Goal: Task Accomplishment & Management: Manage account settings

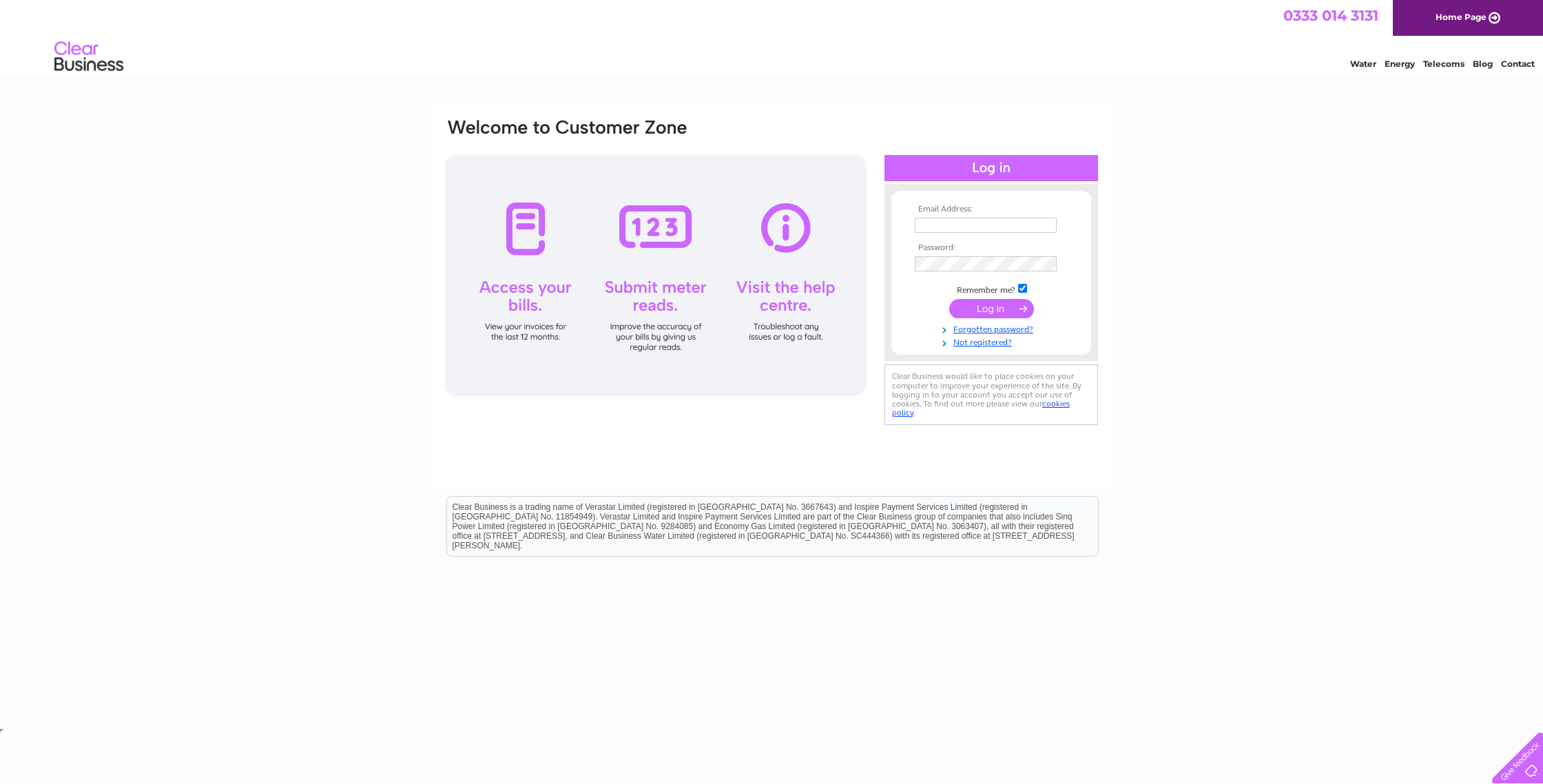
type input "[EMAIL_ADDRESS][DOMAIN_NAME]"
click at [995, 308] on input "submit" at bounding box center [992, 308] width 85 height 19
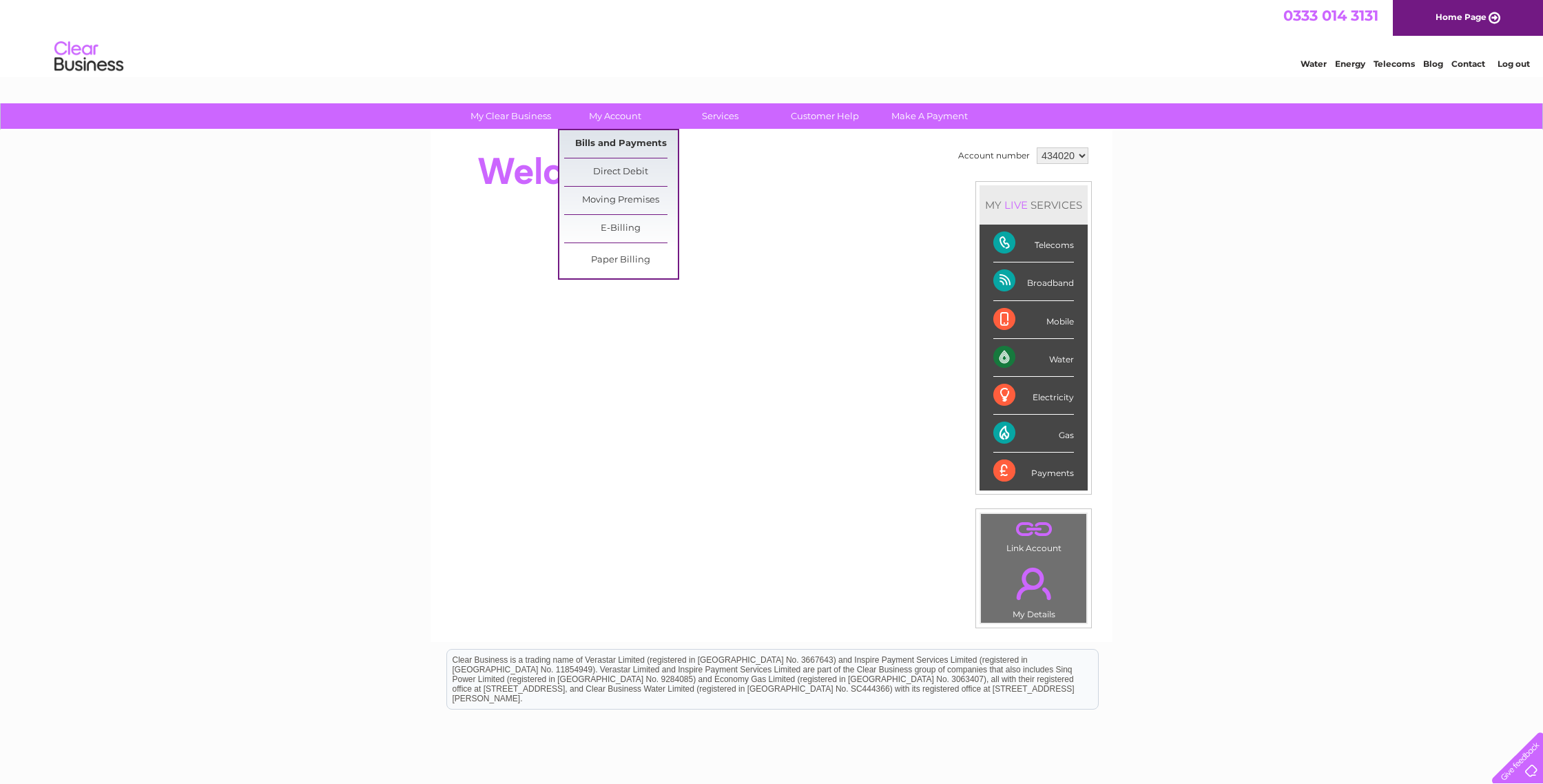
click at [619, 138] on link "Bills and Payments" at bounding box center [621, 144] width 114 height 28
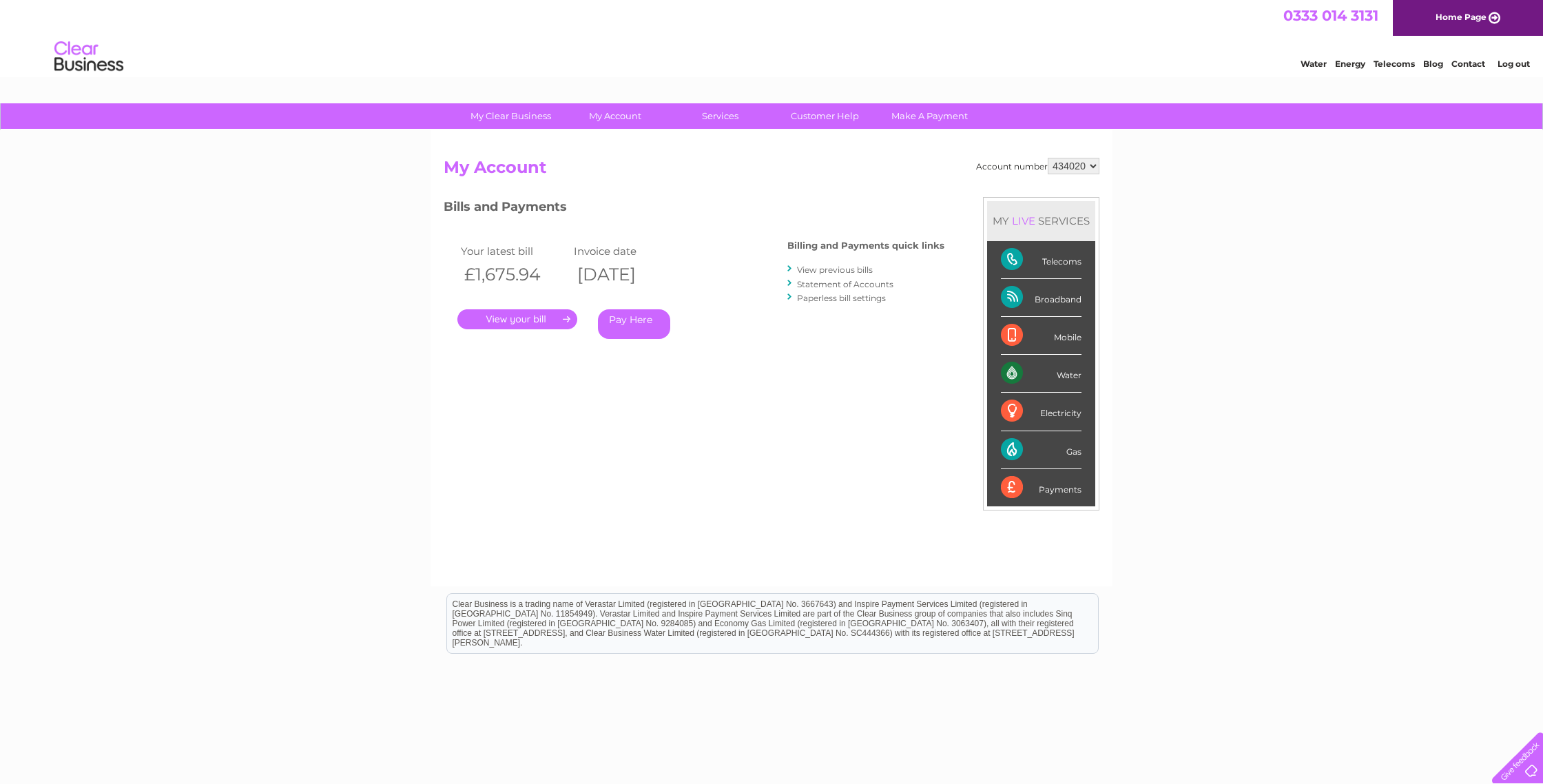
click at [546, 320] on link "." at bounding box center [517, 319] width 120 height 20
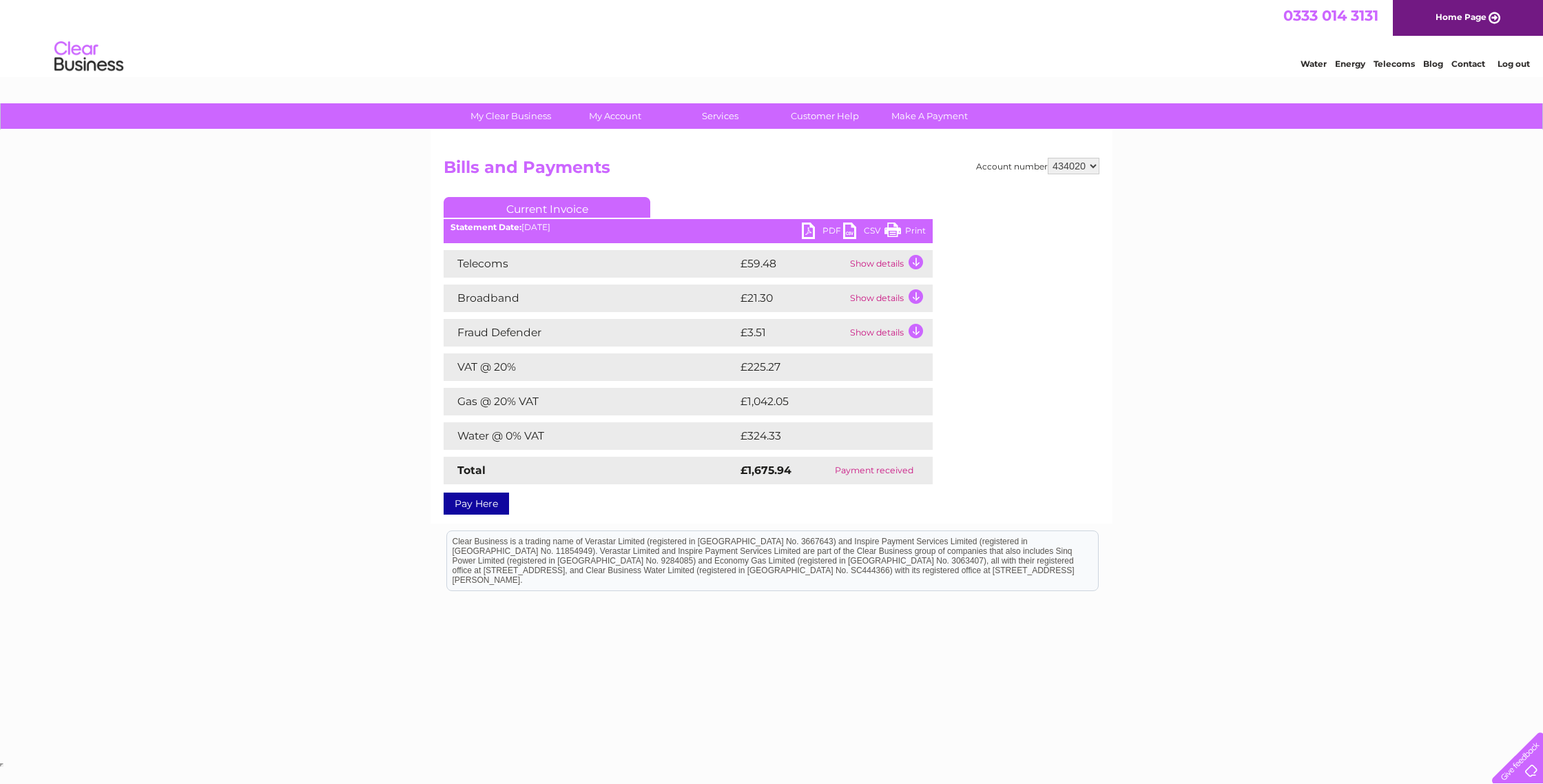
click at [892, 230] on link "Print" at bounding box center [905, 232] width 42 height 20
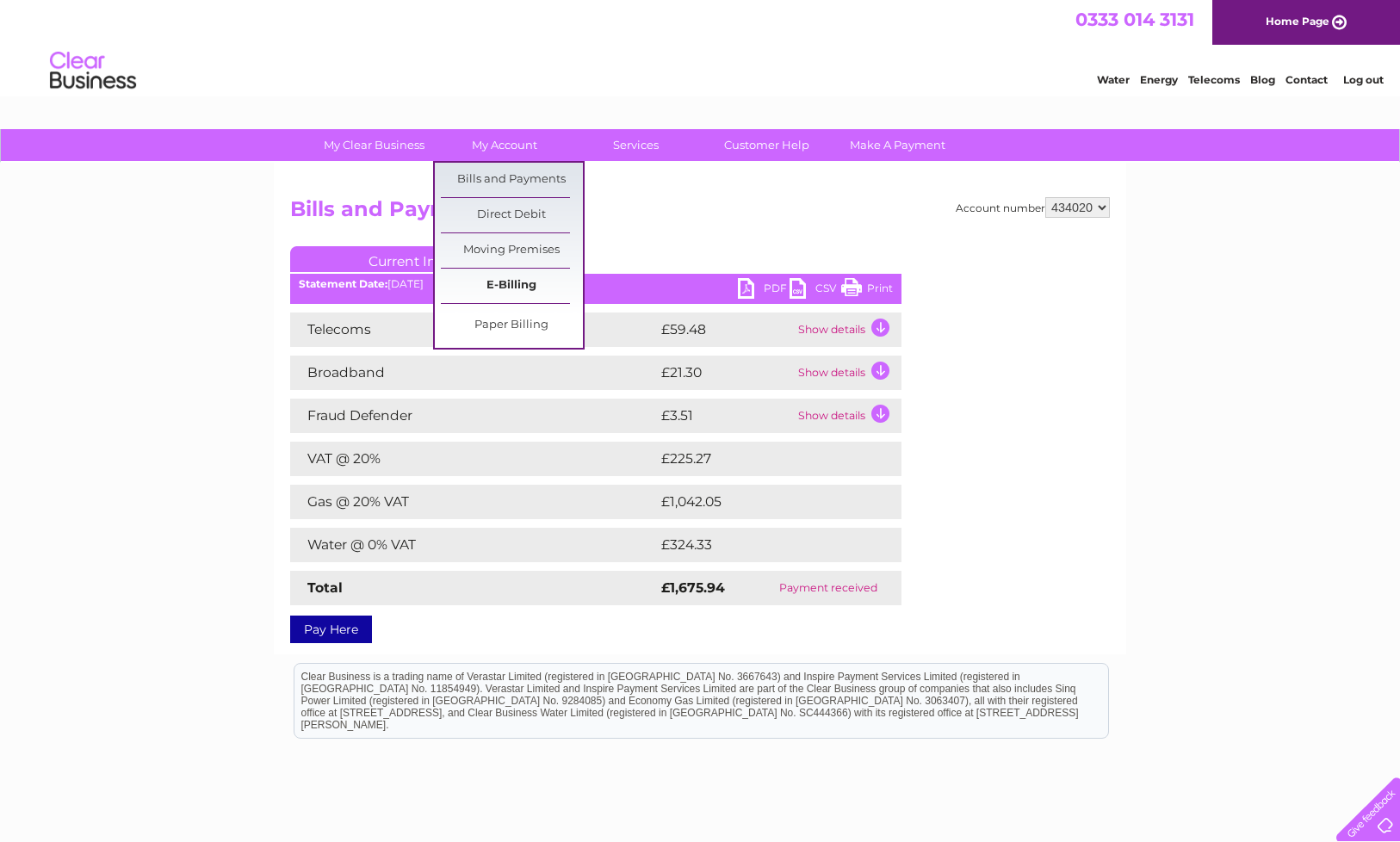
click at [526, 288] on link "E-Billing" at bounding box center [512, 286] width 142 height 35
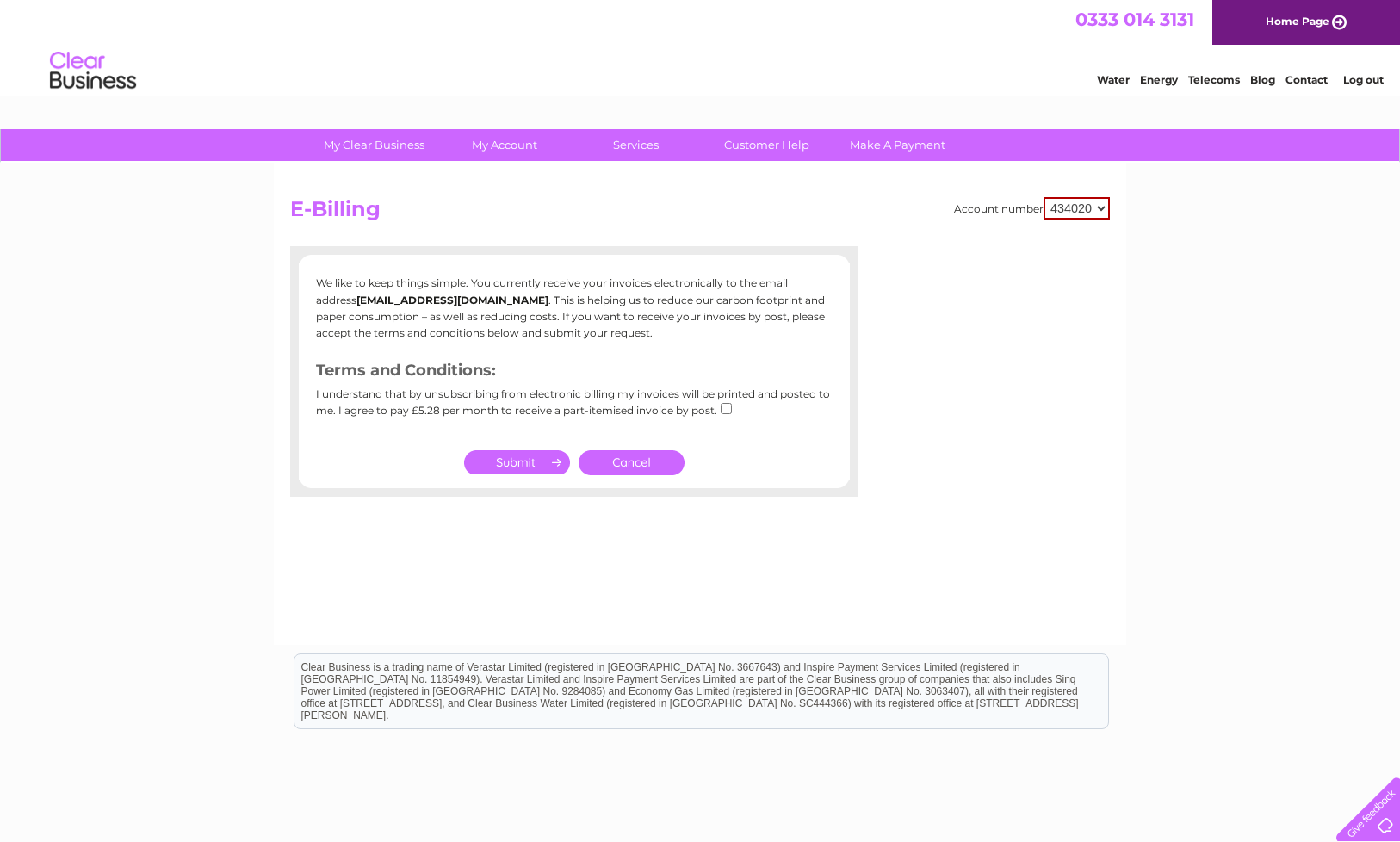
click at [640, 459] on link "Cancel" at bounding box center [631, 463] width 106 height 25
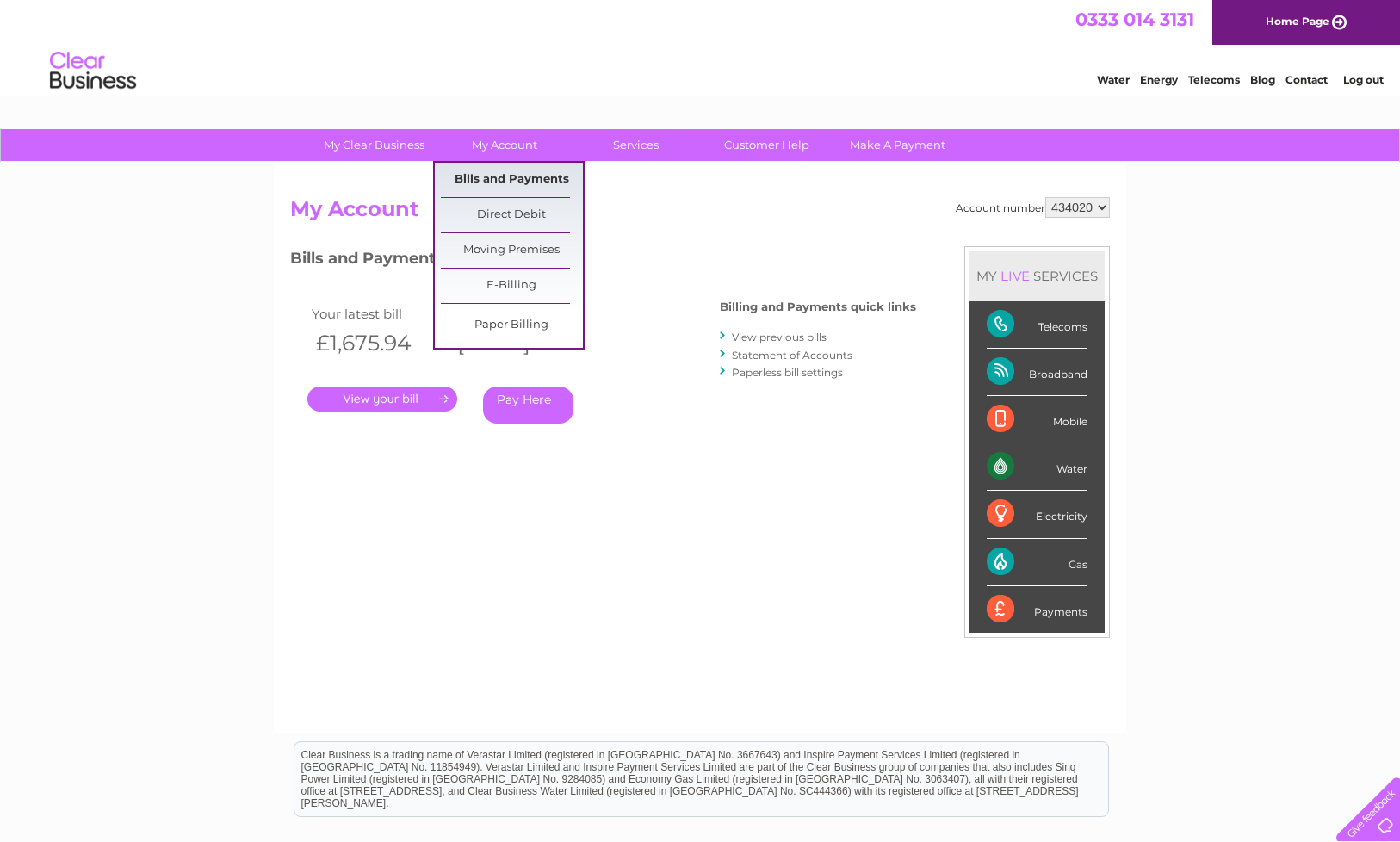
click at [497, 188] on link "Bills and Payments" at bounding box center [512, 180] width 142 height 35
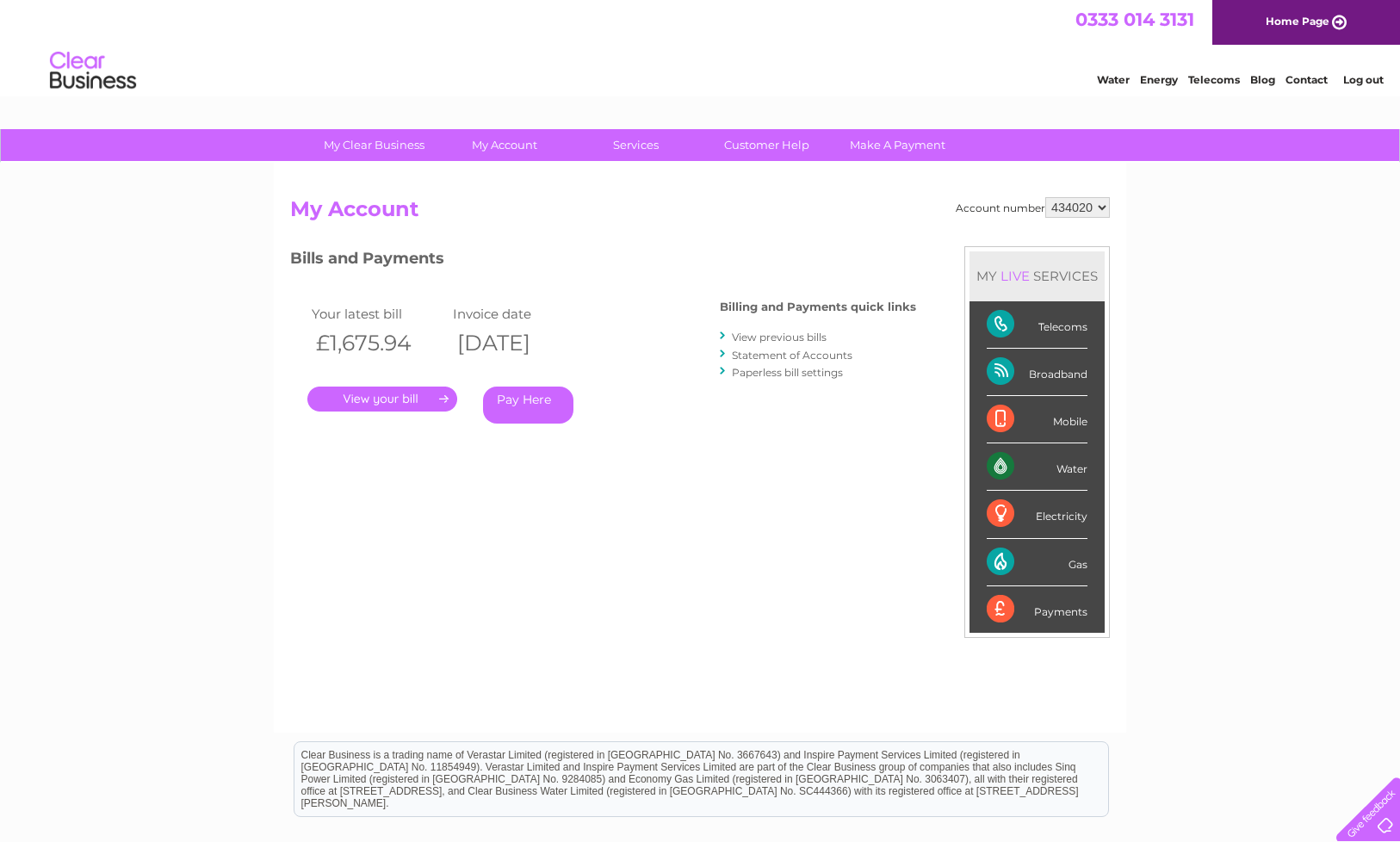
click at [790, 336] on link "View previous bills" at bounding box center [779, 336] width 95 height 12
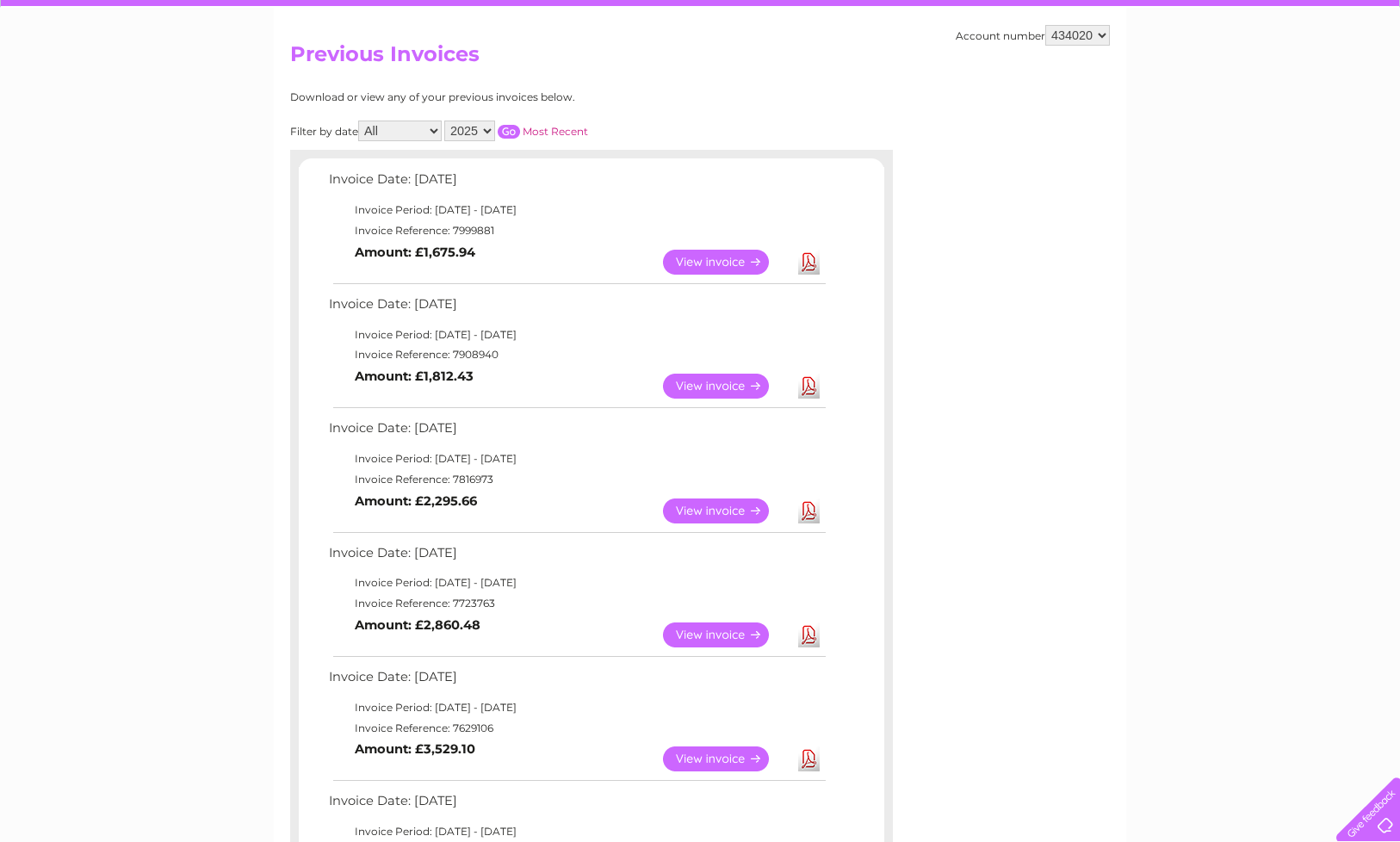
scroll to position [153, 0]
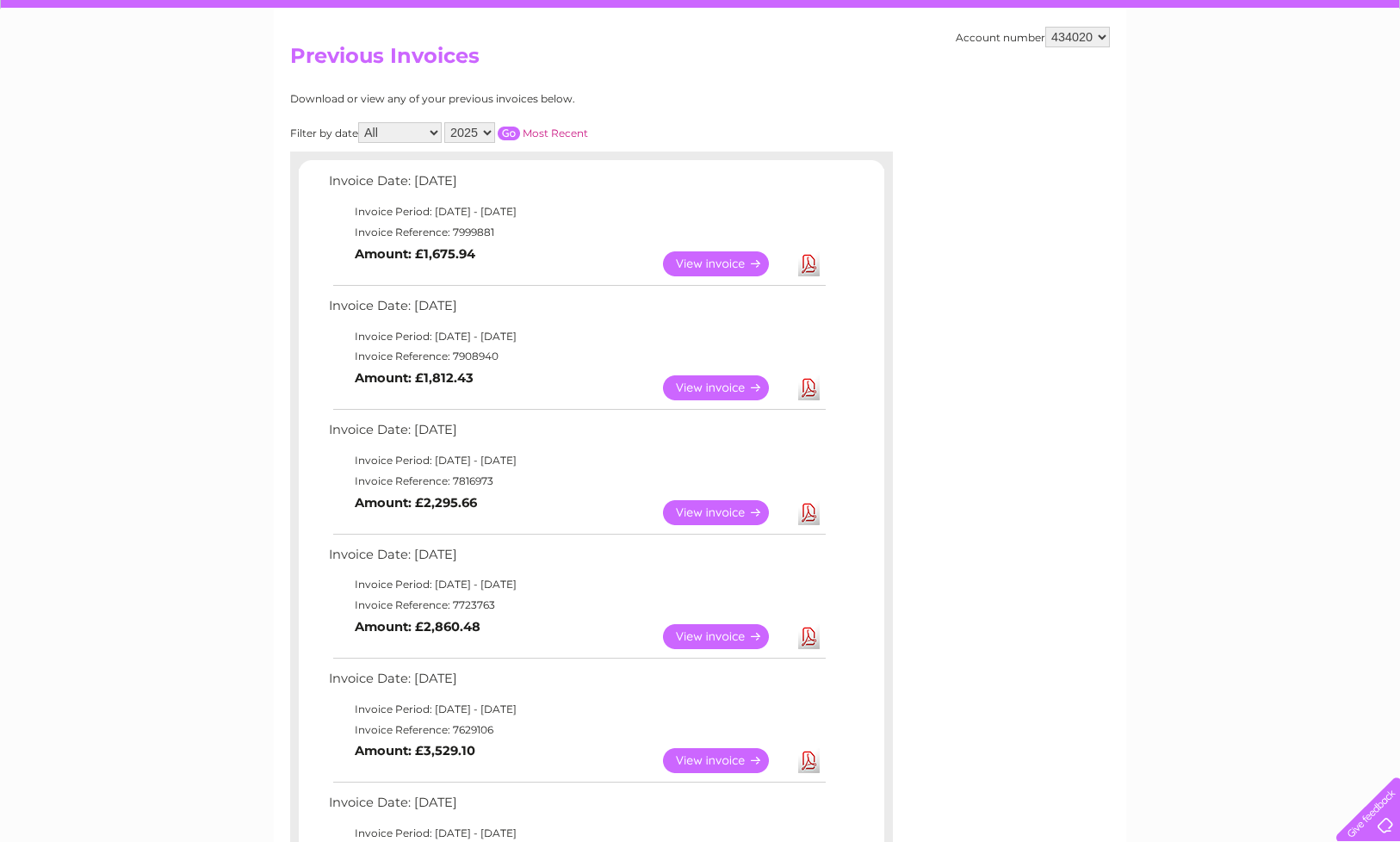
click at [699, 510] on link "View" at bounding box center [726, 513] width 127 height 25
click at [735, 394] on link "View" at bounding box center [726, 388] width 127 height 25
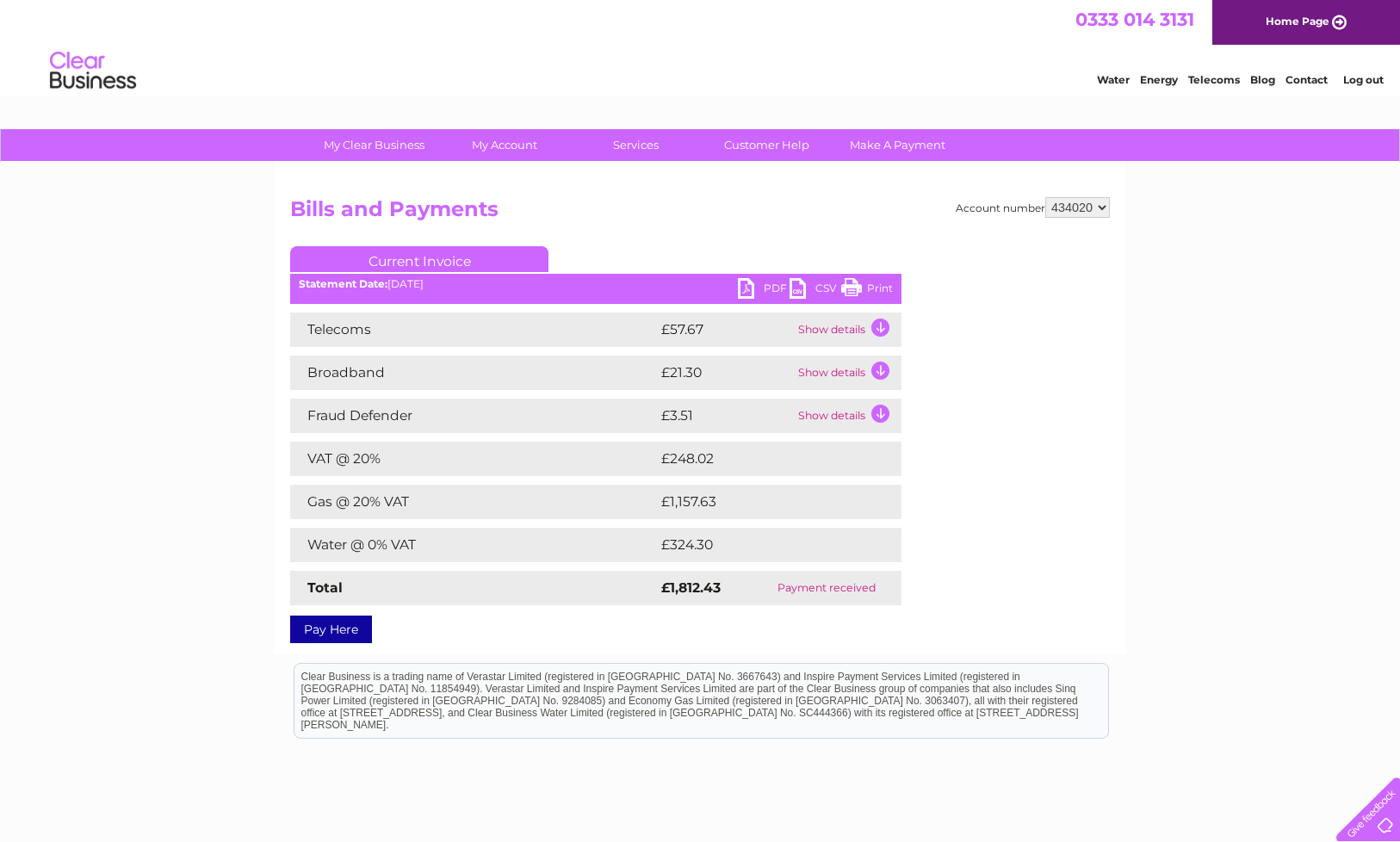
click at [869, 289] on link "Print" at bounding box center [867, 290] width 52 height 25
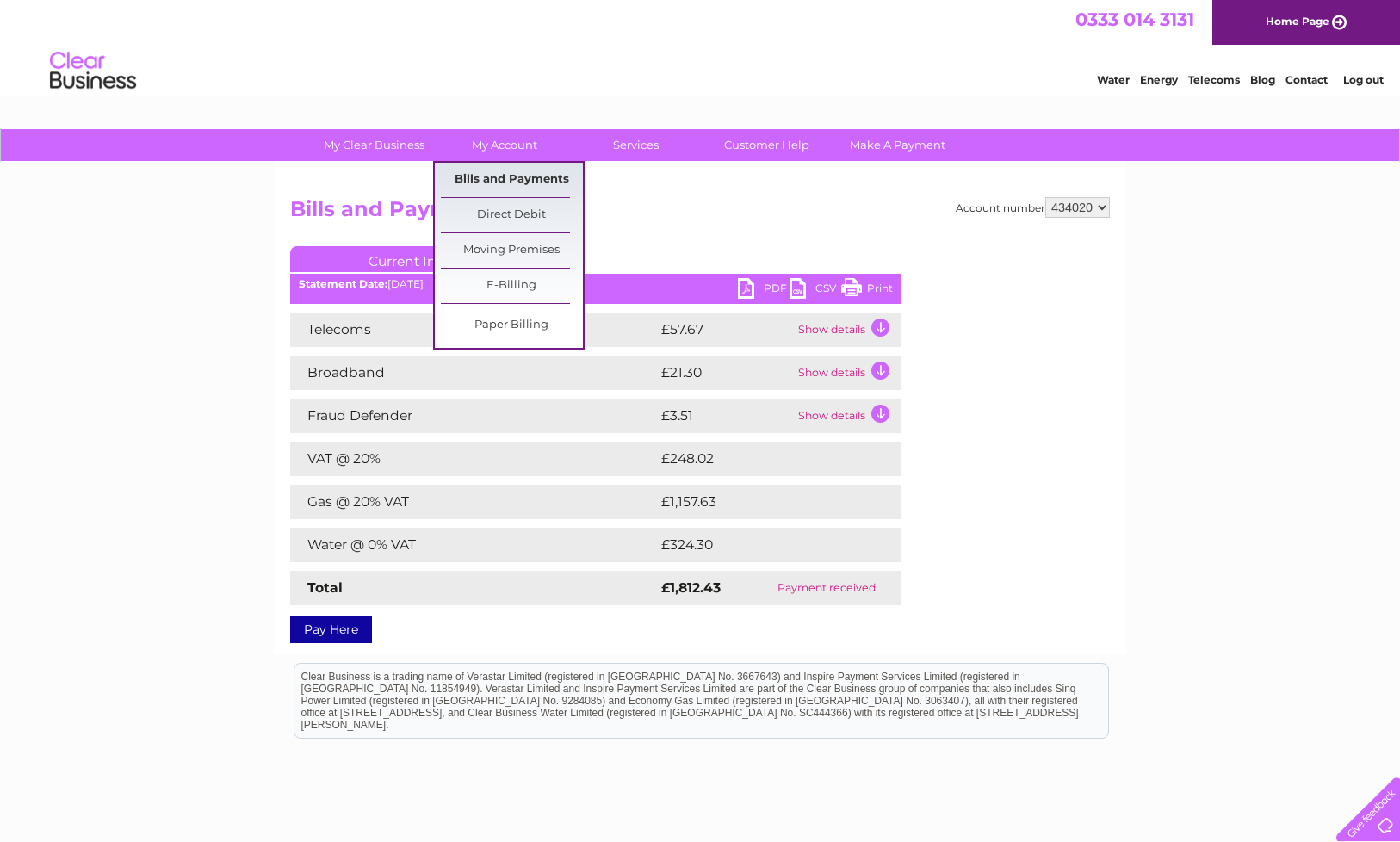
click at [506, 189] on link "Bills and Payments" at bounding box center [512, 180] width 142 height 35
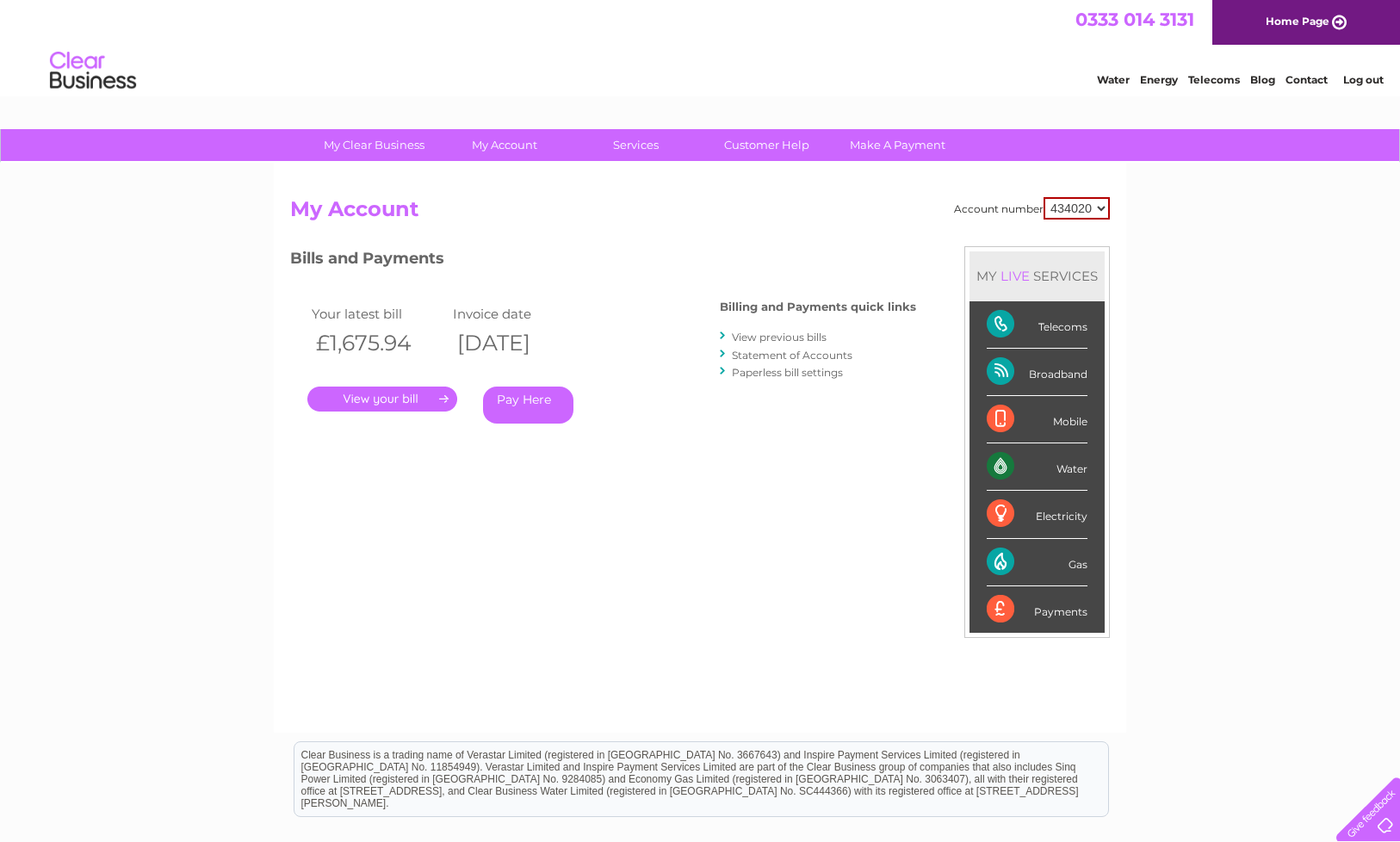
click at [405, 402] on link "." at bounding box center [382, 399] width 150 height 25
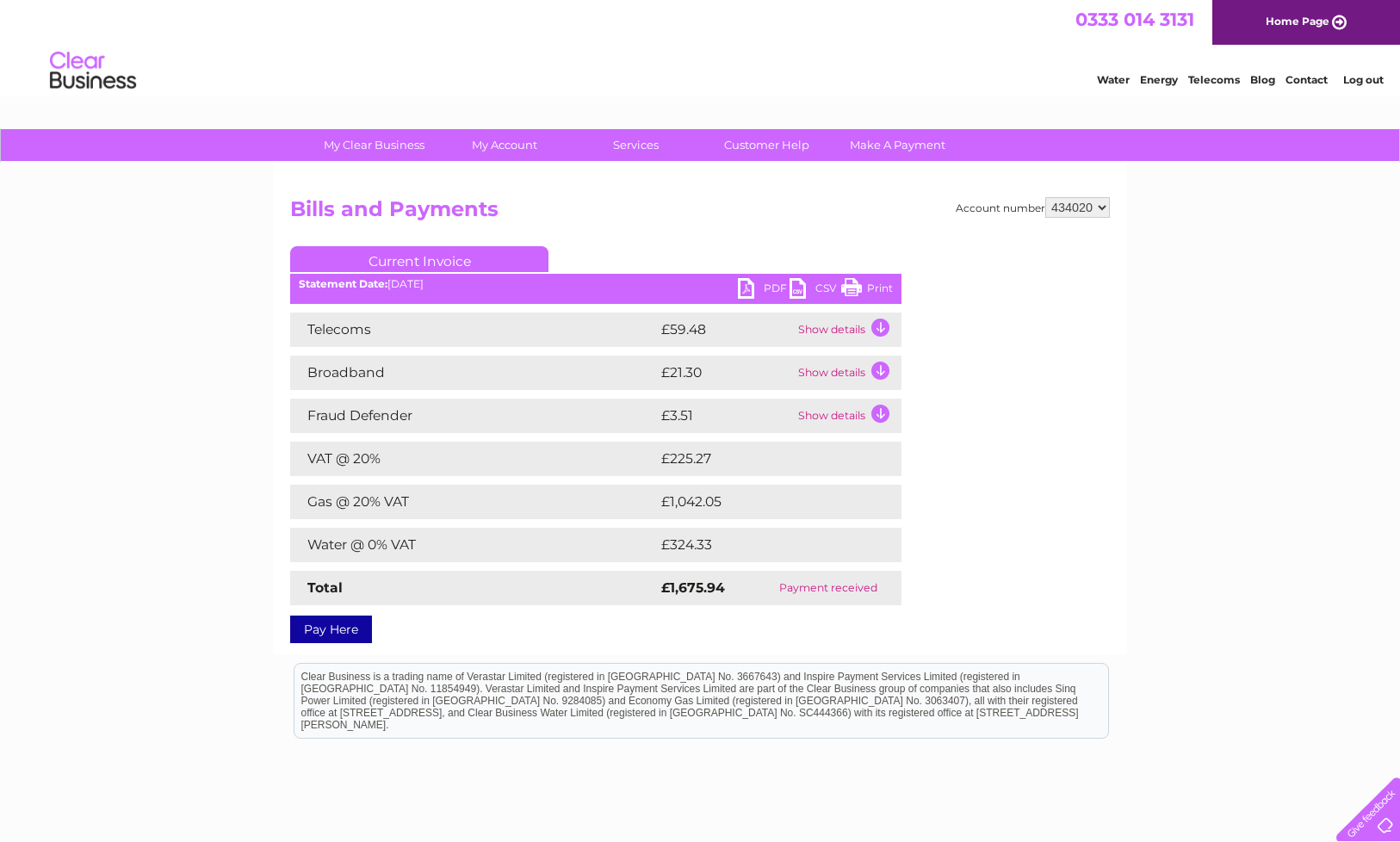
click at [875, 295] on link "Print" at bounding box center [867, 290] width 52 height 25
